Goal: Find specific page/section: Find specific page/section

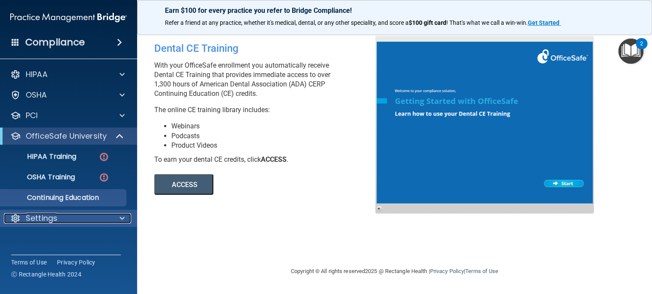
click at [120, 221] on span at bounding box center [121, 218] width 5 height 10
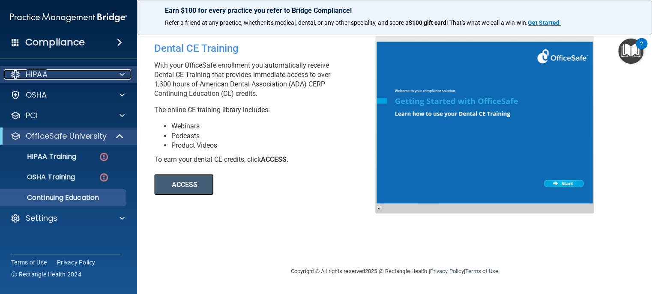
click at [122, 72] on span at bounding box center [121, 74] width 5 height 10
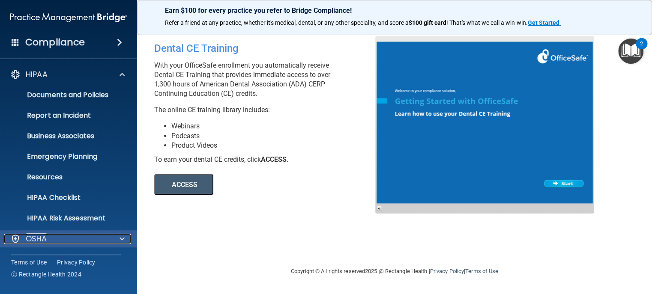
click at [121, 242] on span at bounding box center [121, 239] width 5 height 10
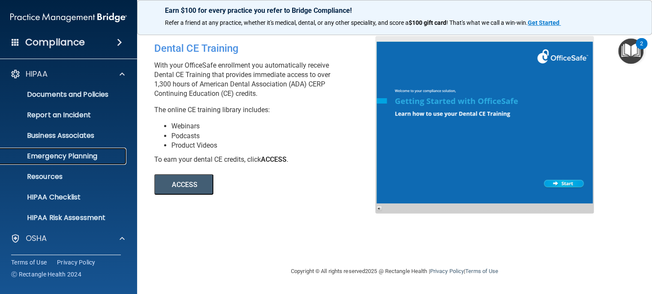
click at [81, 157] on p "Emergency Planning" at bounding box center [64, 156] width 117 height 9
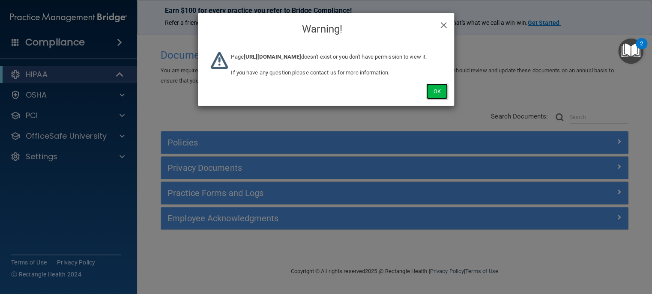
click at [435, 99] on button "Ok" at bounding box center [436, 92] width 21 height 16
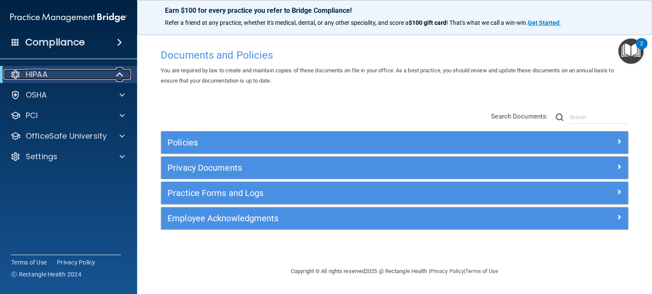
click at [36, 76] on p "HIPAA" at bounding box center [37, 74] width 22 height 10
click at [123, 75] on span at bounding box center [121, 74] width 5 height 10
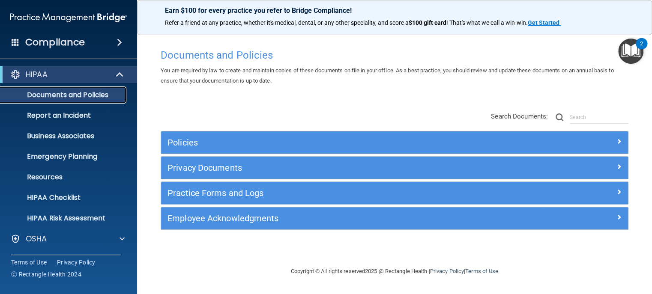
click at [79, 98] on p "Documents and Policies" at bounding box center [64, 95] width 117 height 9
click at [52, 115] on p "Report an Incident" at bounding box center [64, 115] width 117 height 9
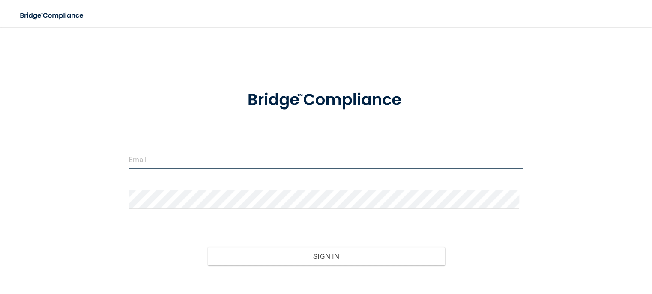
click at [169, 161] on input "email" at bounding box center [325, 159] width 395 height 19
type input "[EMAIL_ADDRESS][DOMAIN_NAME]"
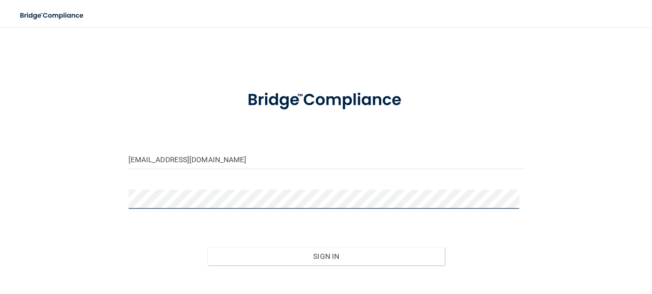
click at [207, 247] on button "Sign In" at bounding box center [325, 256] width 237 height 19
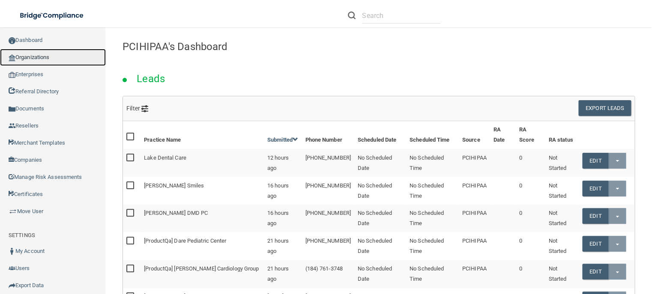
click at [36, 58] on link "Organizations" at bounding box center [53, 57] width 106 height 17
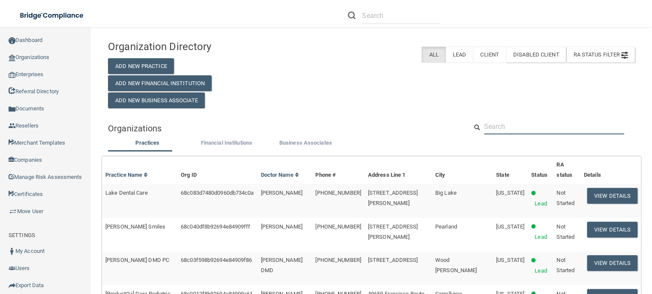
click at [502, 126] on input "text" at bounding box center [554, 127] width 140 height 16
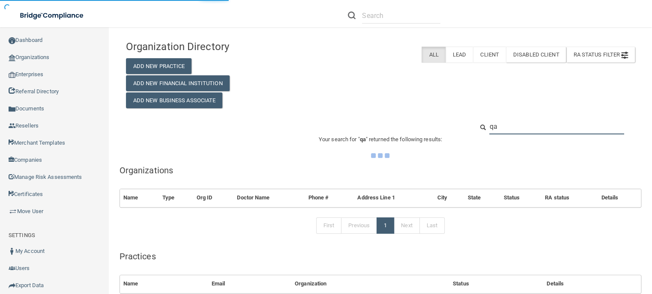
type input "qa"
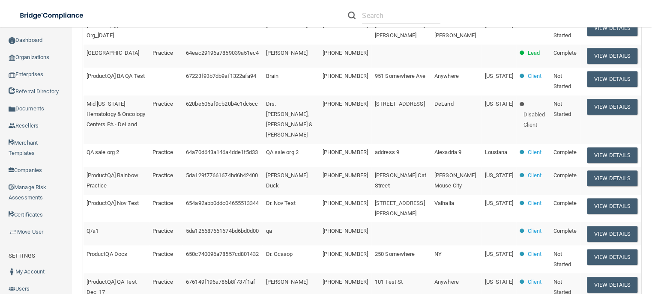
scroll to position [348, 0]
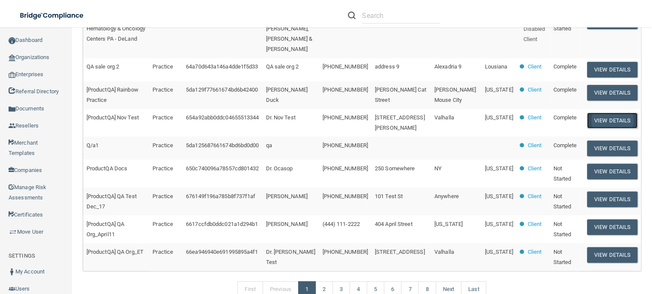
click at [604, 128] on button "View Details" at bounding box center [612, 121] width 51 height 16
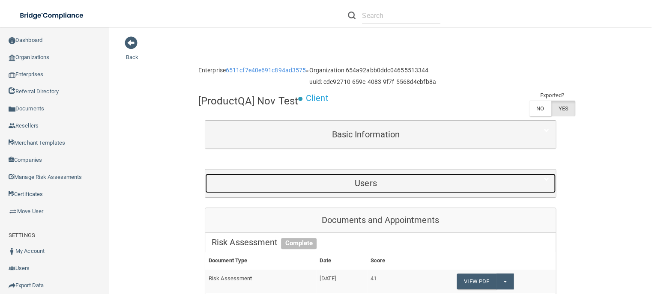
click at [367, 189] on div "Users" at bounding box center [365, 183] width 321 height 19
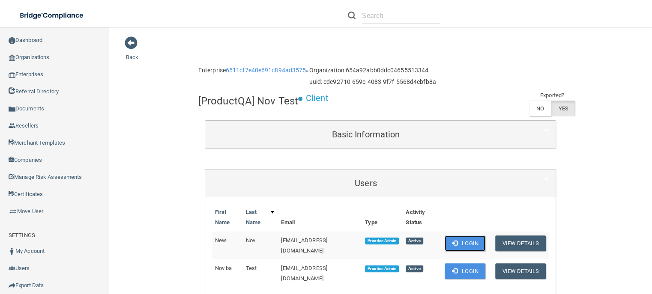
click at [464, 241] on button "Login" at bounding box center [465, 244] width 41 height 16
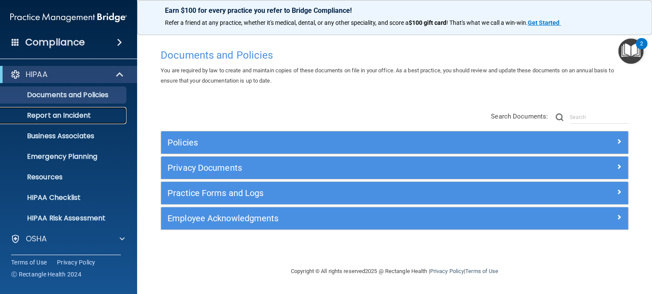
click at [74, 118] on p "Report an Incident" at bounding box center [64, 115] width 117 height 9
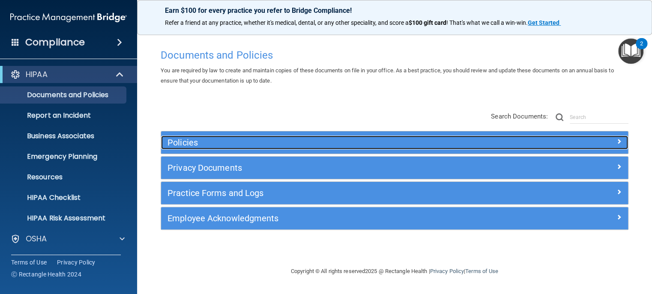
click at [618, 137] on span at bounding box center [618, 141] width 5 height 10
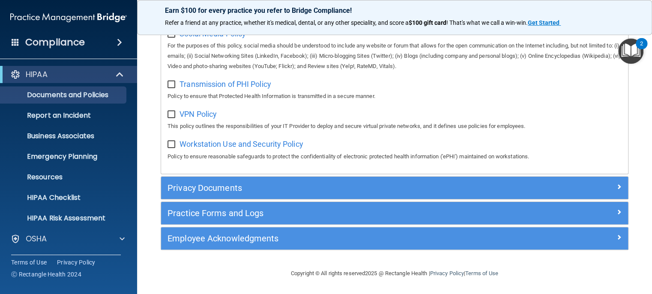
scroll to position [695, 0]
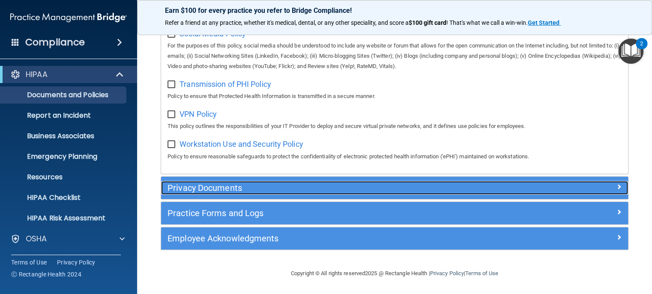
click at [375, 182] on div "Privacy Documents" at bounding box center [336, 188] width 350 height 14
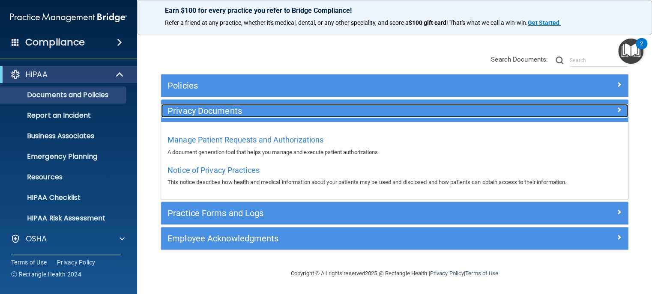
scroll to position [57, 0]
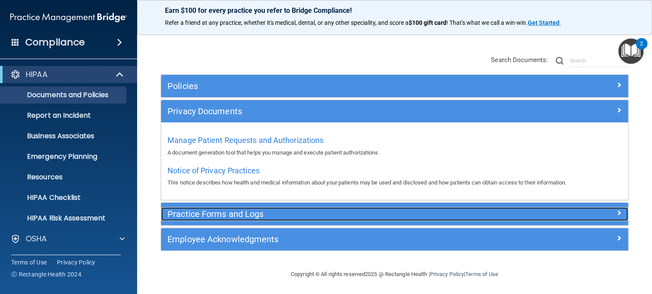
click at [354, 217] on h5 "Practice Forms and Logs" at bounding box center [335, 213] width 337 height 9
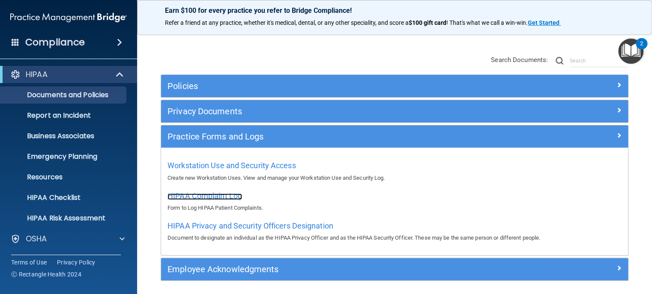
click at [221, 197] on span "HIPAA Complaint Log" at bounding box center [204, 195] width 75 height 9
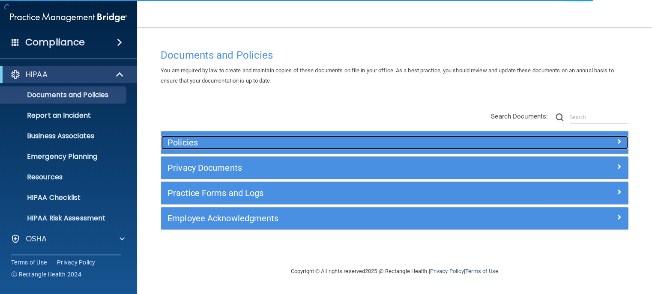
click at [260, 147] on div "Policies" at bounding box center [336, 143] width 350 height 14
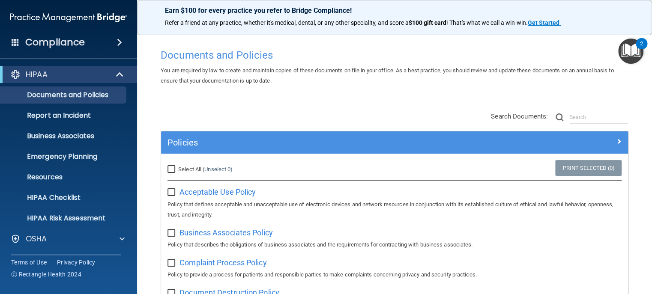
click at [238, 54] on h4 "Documents and Policies" at bounding box center [395, 55] width 468 height 11
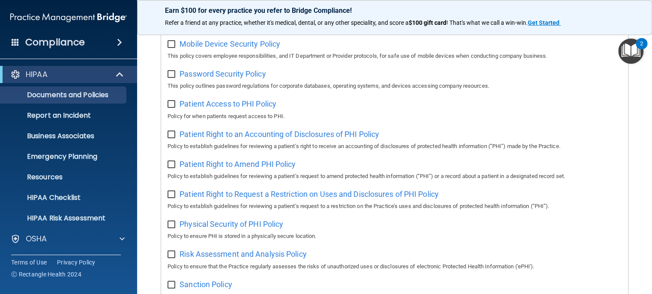
scroll to position [695, 0]
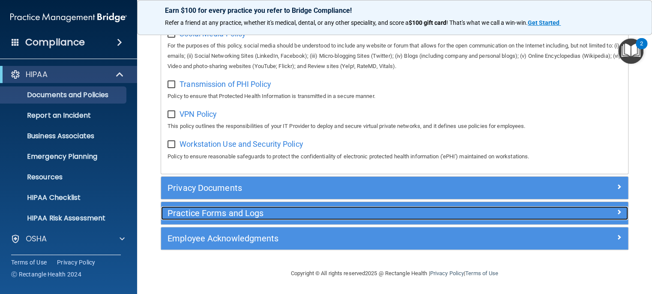
click at [222, 211] on h5 "Practice Forms and Logs" at bounding box center [335, 213] width 337 height 9
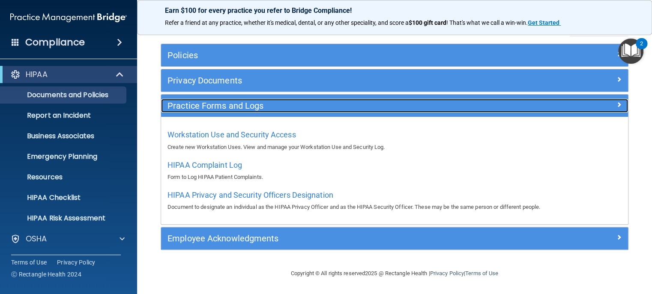
scroll to position [87, 0]
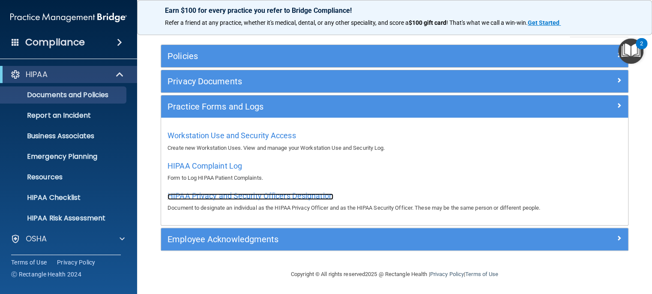
click at [240, 195] on span "HIPAA Privacy and Security Officers Designation" at bounding box center [250, 195] width 166 height 9
